Goal: Information Seeking & Learning: Find specific fact

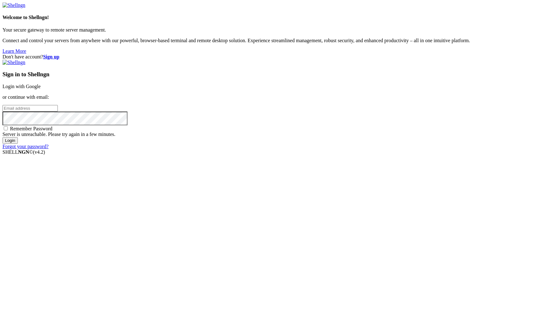
click at [41, 89] on link "Login with Google" at bounding box center [21, 86] width 38 height 5
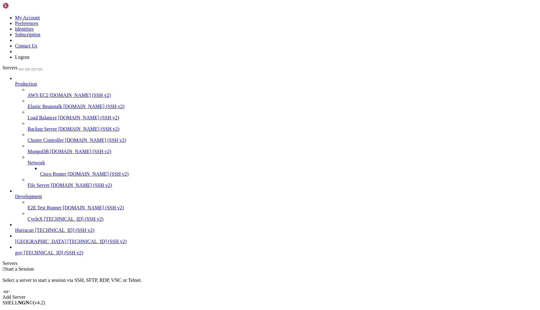
click at [57, 255] on span "[TECHNICAL_ID] (SSH v2)" at bounding box center [53, 252] width 59 height 5
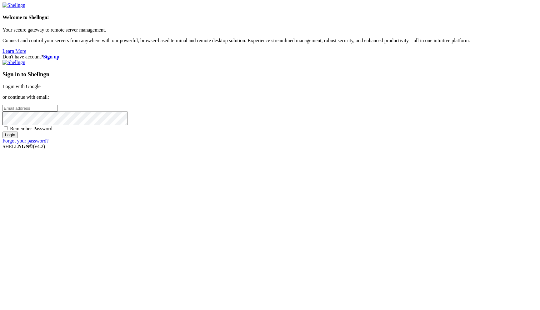
click at [41, 89] on link "Login with Google" at bounding box center [21, 86] width 38 height 5
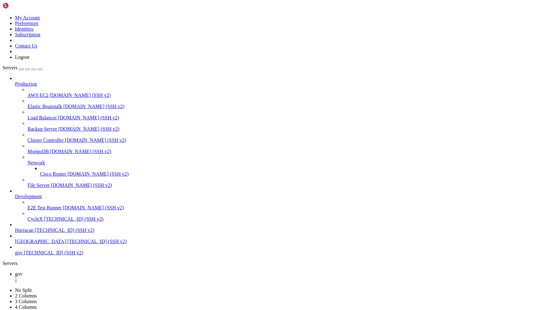
scroll to position [2200, 0]
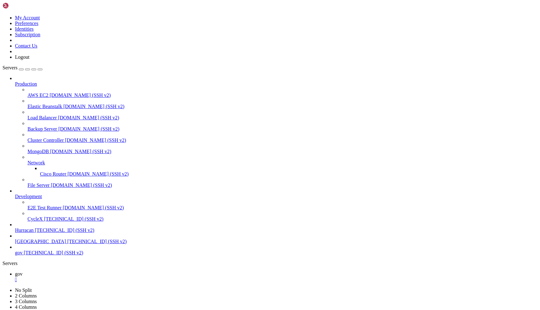
scroll to position [2222, 0]
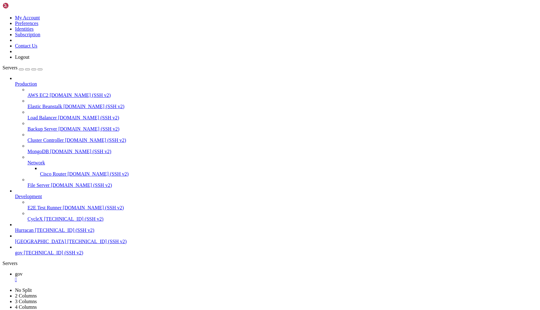
scroll to position [4039, 0]
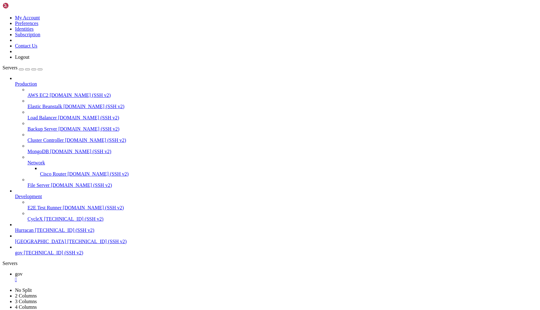
scroll to position [4761, 0]
